Goal: Task Accomplishment & Management: Use online tool/utility

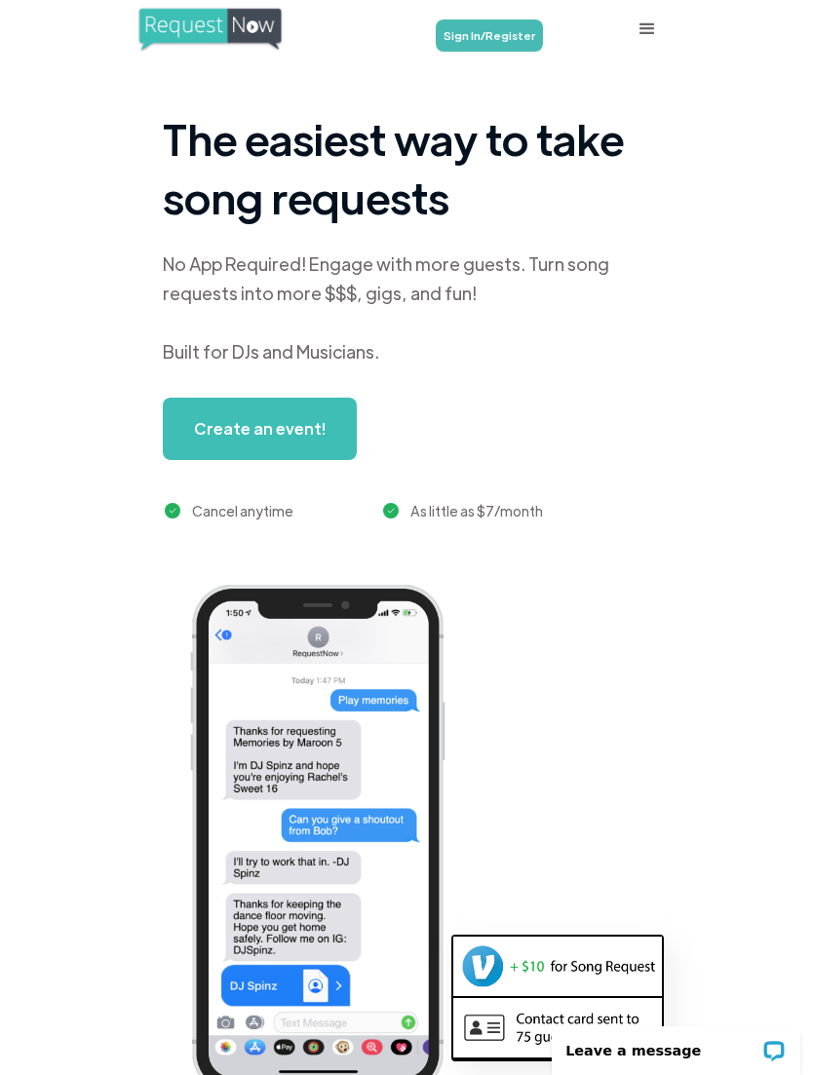
click at [495, 39] on link "Sign In/Register" at bounding box center [489, 35] width 107 height 32
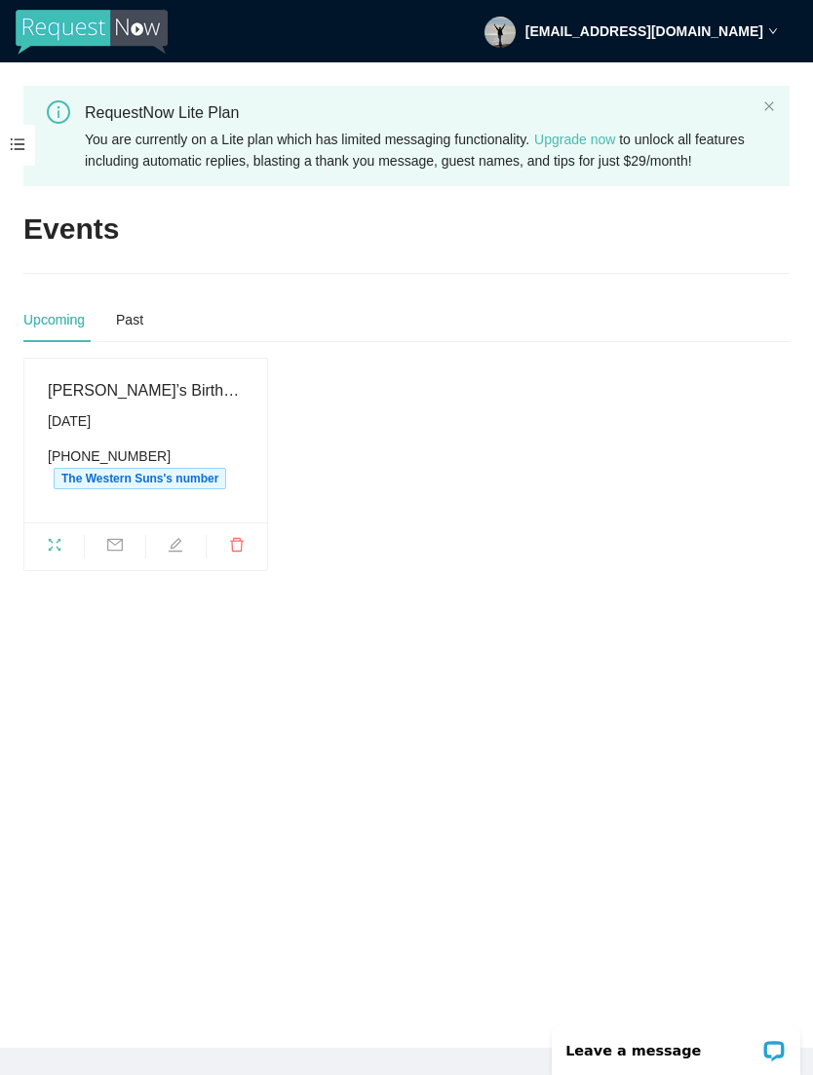
click at [27, 135] on span at bounding box center [17, 145] width 35 height 41
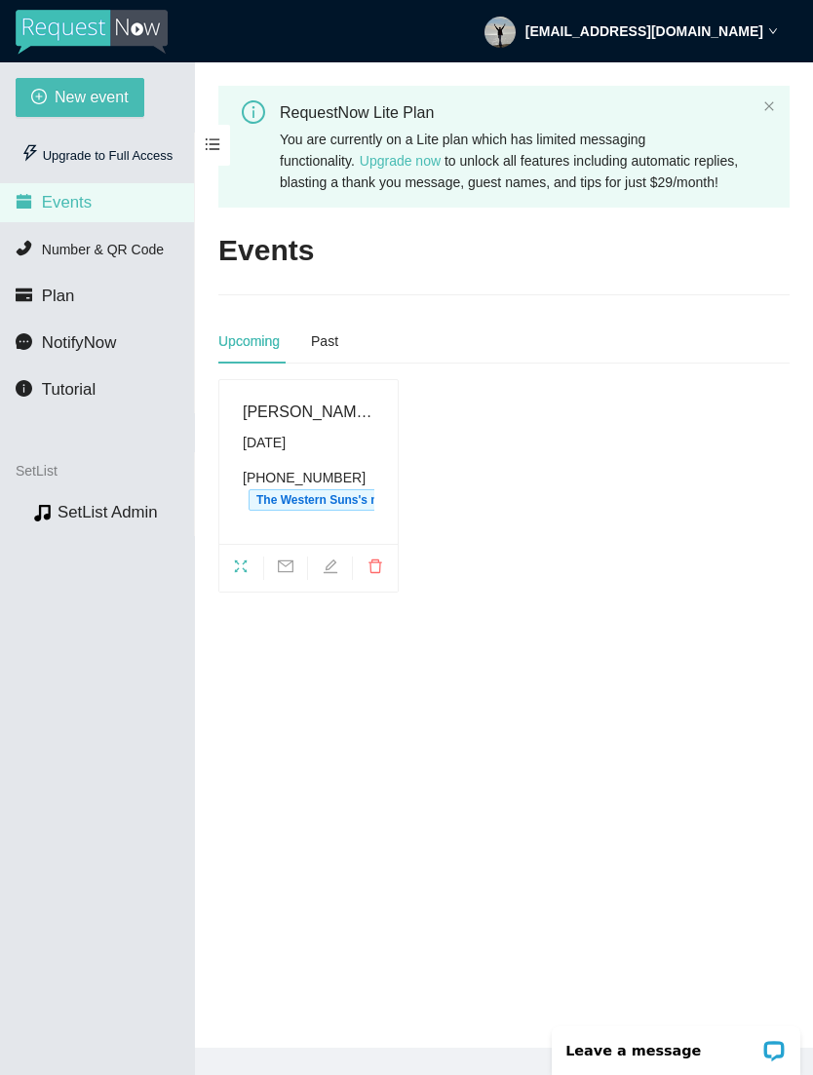
click at [141, 257] on span "Number & QR Code" at bounding box center [103, 250] width 122 height 16
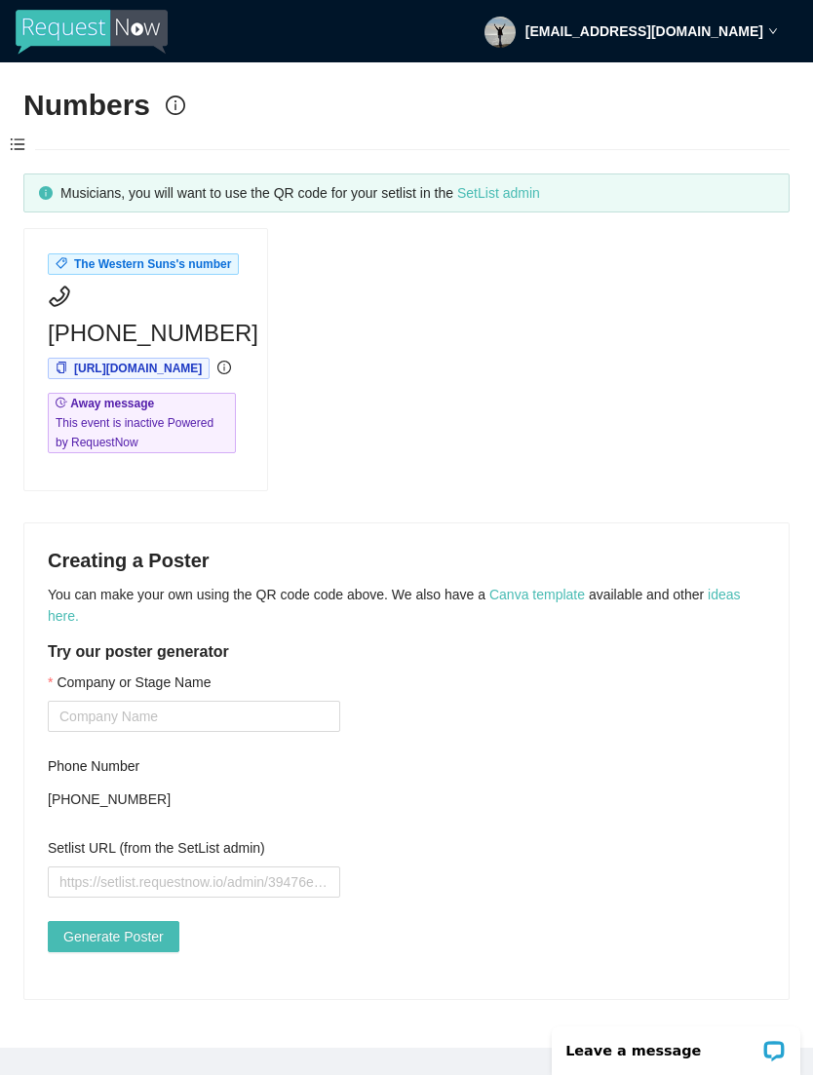
click at [540, 193] on link "SetList admin" at bounding box center [498, 193] width 83 height 16
